Goal: Communication & Community: Answer question/provide support

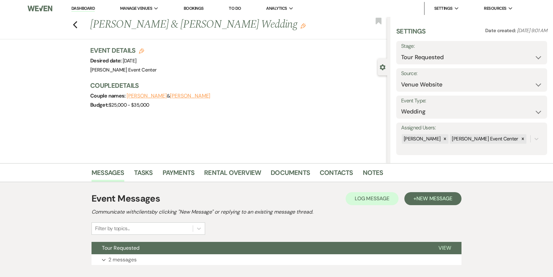
select select "2"
select select "5"
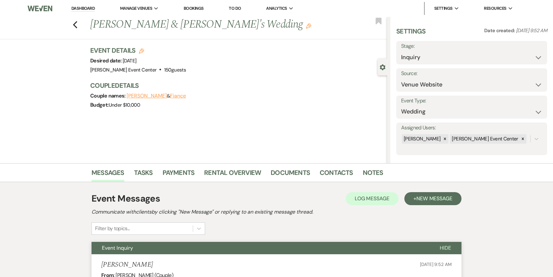
select select "5"
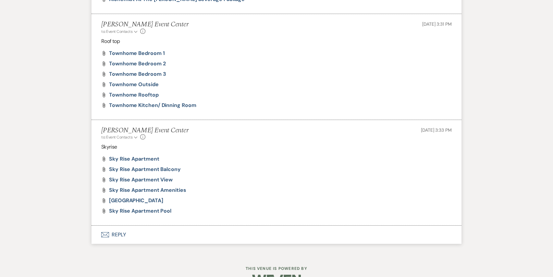
scroll to position [585, 0]
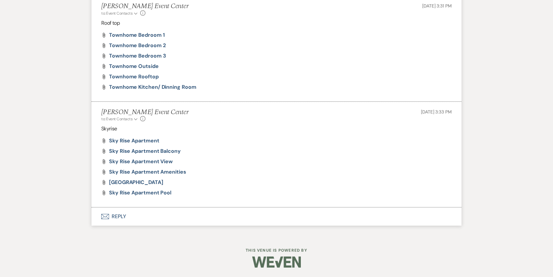
click at [124, 217] on button "Envelope Reply" at bounding box center [277, 216] width 370 height 18
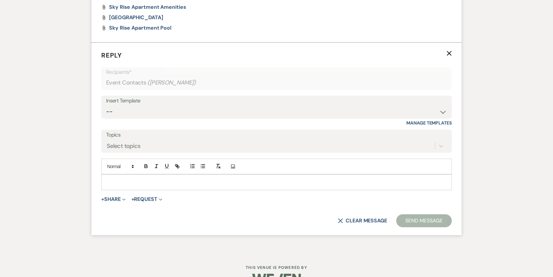
scroll to position [750, 0]
click at [242, 108] on select "-- Weven Planning Portal Introduction (Booked Events) Initial Inquiry Response …" at bounding box center [276, 111] width 341 height 13
select select "978"
click at [106, 105] on select "-- Weven Planning Portal Introduction (Booked Events) Initial Inquiry Response …" at bounding box center [276, 111] width 341 height 13
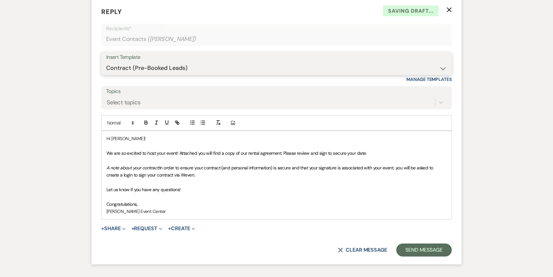
scroll to position [795, 0]
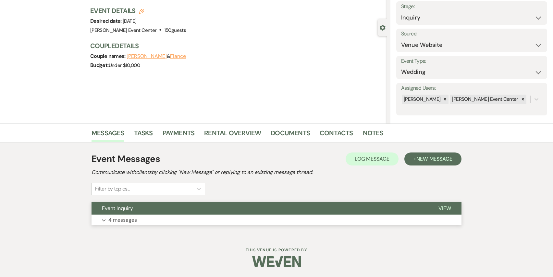
click at [134, 221] on p "4 messages" at bounding box center [122, 220] width 29 height 8
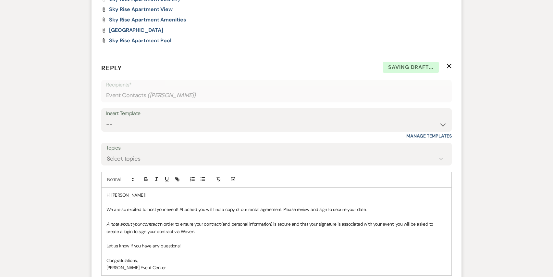
scroll to position [840, 0]
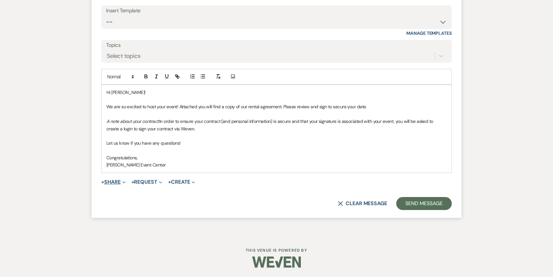
click at [118, 183] on button "+ Share Expand" at bounding box center [113, 181] width 24 height 5
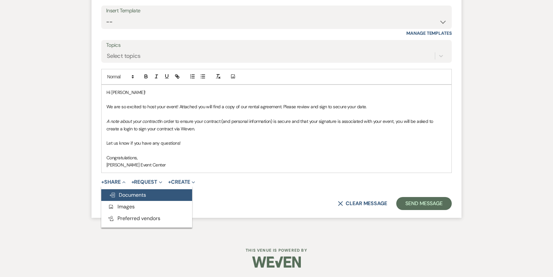
click at [128, 191] on span "Doc Upload Documents" at bounding box center [127, 194] width 37 height 7
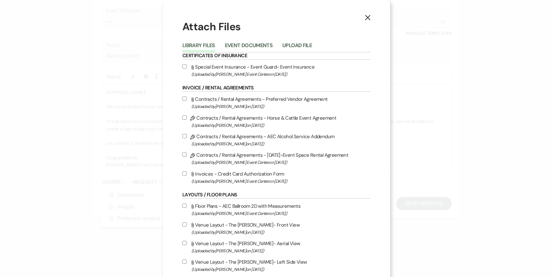
click at [251, 43] on button "Event Documents" at bounding box center [249, 47] width 48 height 9
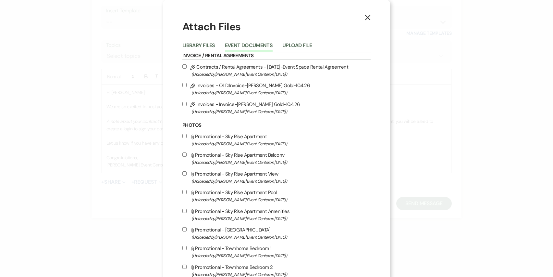
click at [185, 103] on input "Pencil Invoices - Invoice-Terisha Handy-Rose Gold-10.4.26 (Uploaded by Artis Ev…" at bounding box center [184, 104] width 4 height 4
checkbox input "true"
click at [185, 63] on label "Pencil Contracts / Rental Agreements - 9.10.25-Event Space Rental Agreement (Up…" at bounding box center [276, 70] width 188 height 15
click at [185, 64] on input "Pencil Contracts / Rental Agreements - 9.10.25-Event Space Rental Agreement (Up…" at bounding box center [184, 66] width 4 height 4
checkbox input "true"
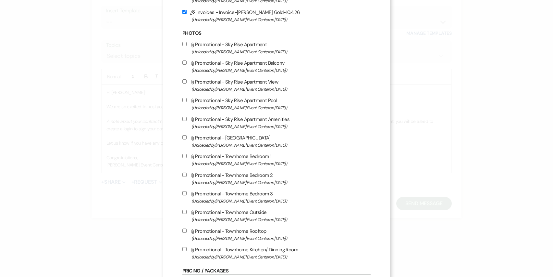
scroll to position [225, 0]
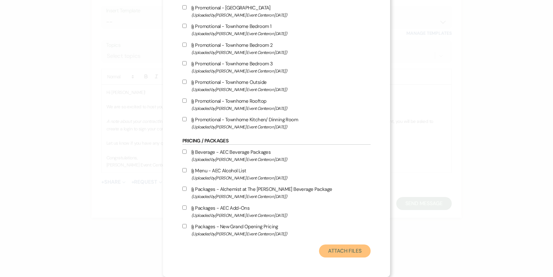
click at [351, 248] on button "Attach Files" at bounding box center [345, 250] width 52 height 13
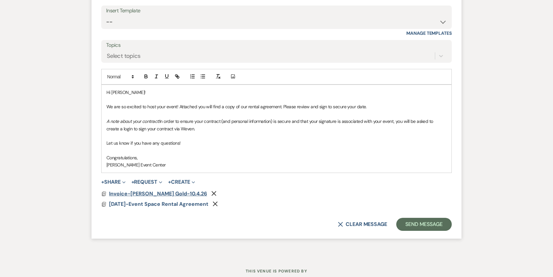
click at [132, 193] on span "Invoice-Terisha Handy-Rose Gold-10.4.26" at bounding box center [158, 193] width 98 height 7
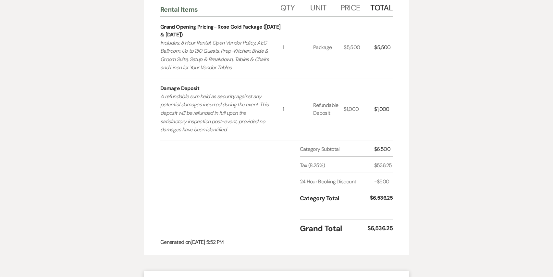
scroll to position [0, 0]
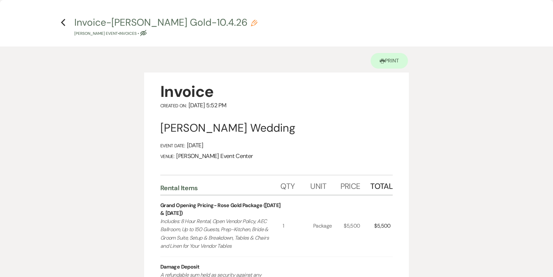
click at [63, 27] on h4 "Previous Invoice-Terisha Handy-Rose Gold-10.4.26 Pencil Terisha Handy's Event •…" at bounding box center [276, 26] width 467 height 21
click at [63, 24] on icon "Previous" at bounding box center [63, 23] width 5 height 8
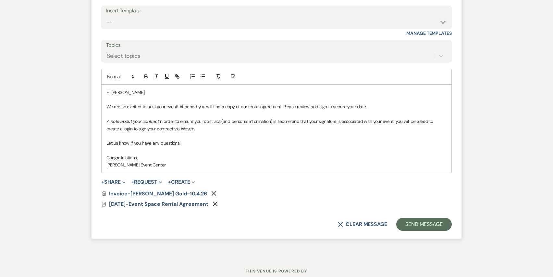
click at [141, 182] on button "+ Request Expand" at bounding box center [146, 181] width 31 height 5
click at [158, 192] on button "Generate Payment Payment" at bounding box center [176, 195] width 91 height 12
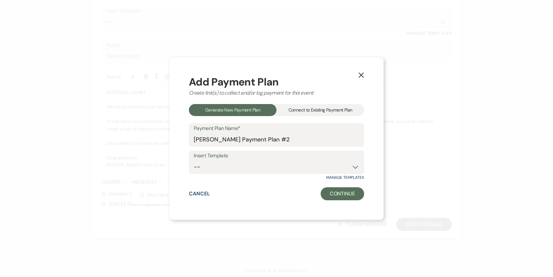
click at [311, 110] on div "Connect to Existing Payment Plan" at bounding box center [321, 110] width 88 height 12
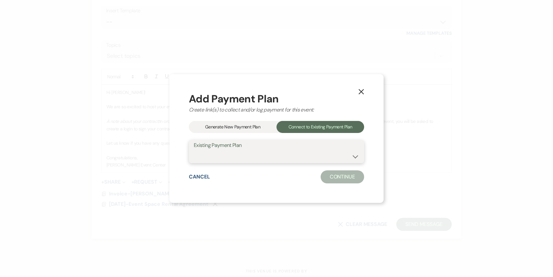
click at [276, 153] on select "Terisha Handy's Payment Plan #1" at bounding box center [277, 156] width 166 height 13
select select "25389"
click at [194, 150] on select "Terisha Handy's Payment Plan #1" at bounding box center [277, 156] width 166 height 13
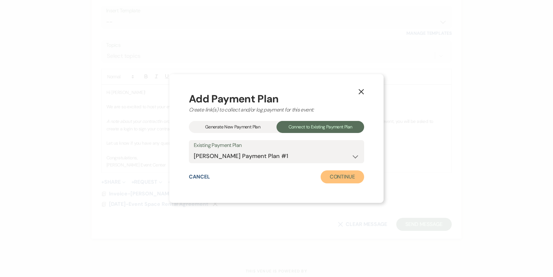
click at [331, 176] on button "Continue" at bounding box center [343, 176] width 44 height 13
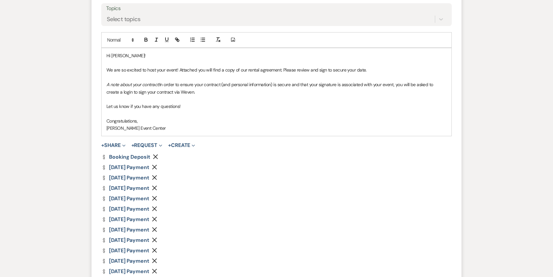
scroll to position [812, 0]
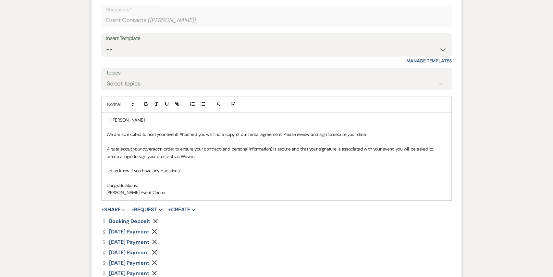
click at [371, 136] on p "We are so excited to host your event! Attached you will find a copy of our rent…" at bounding box center [276, 134] width 340 height 7
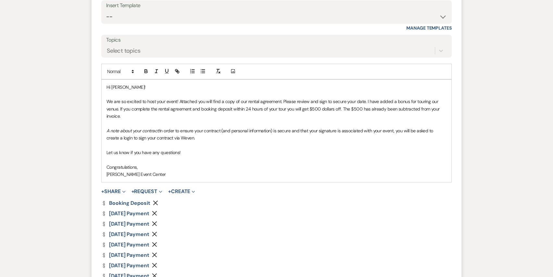
scroll to position [845, 0]
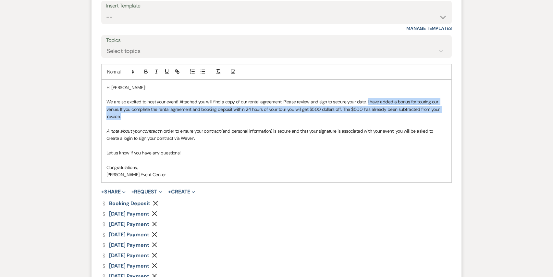
drag, startPoint x: 366, startPoint y: 102, endPoint x: 373, endPoint y: 117, distance: 15.8
click at [373, 117] on p "We are so excited to host your event! Attached you will find a copy of our rent…" at bounding box center [276, 109] width 340 height 22
copy p "I have added a bonus for touring our venue. If you complete the rental agreemen…"
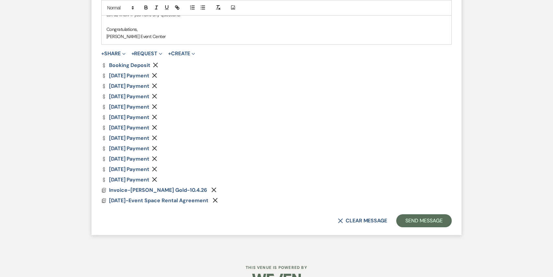
scroll to position [1000, 0]
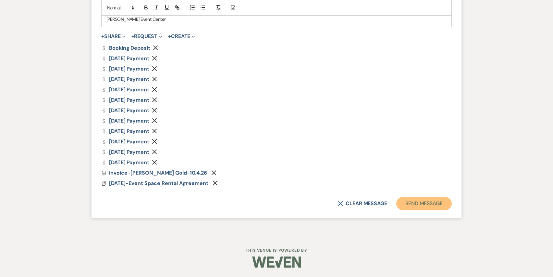
click at [424, 203] on button "Send Message" at bounding box center [424, 203] width 56 height 13
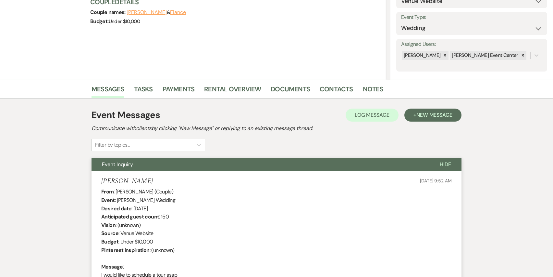
scroll to position [0, 0]
